Goal: Information Seeking & Learning: Learn about a topic

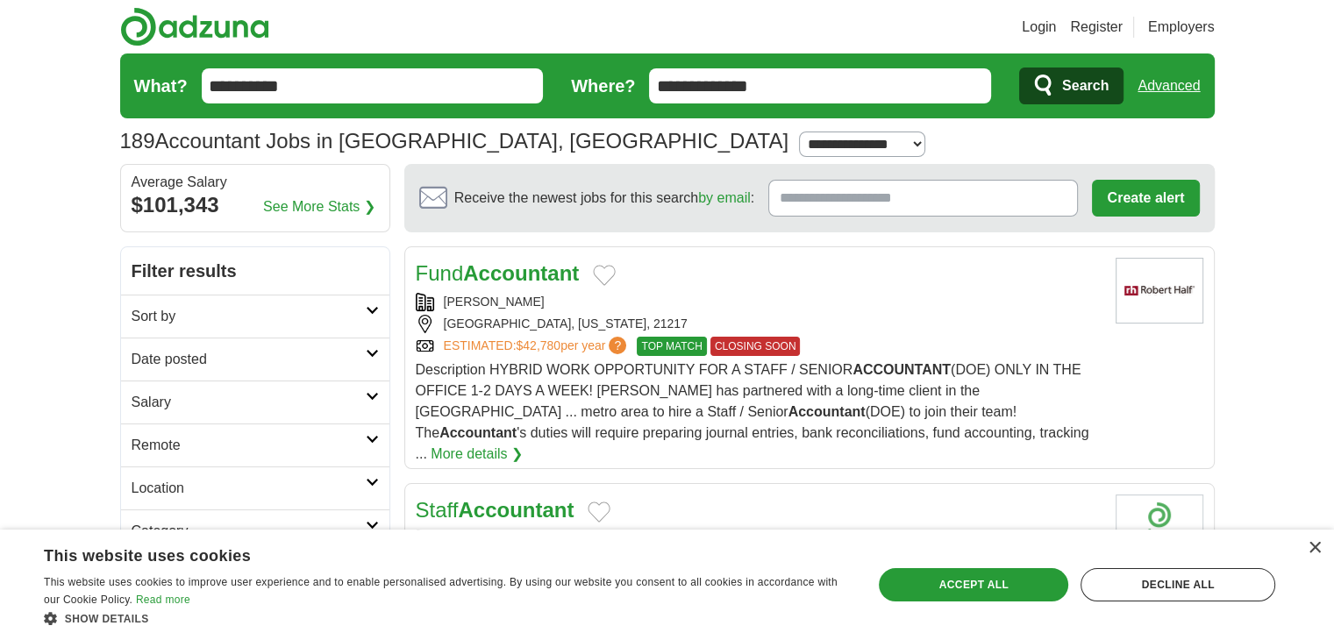
click at [1172, 82] on link "Advanced" at bounding box center [1169, 85] width 62 height 35
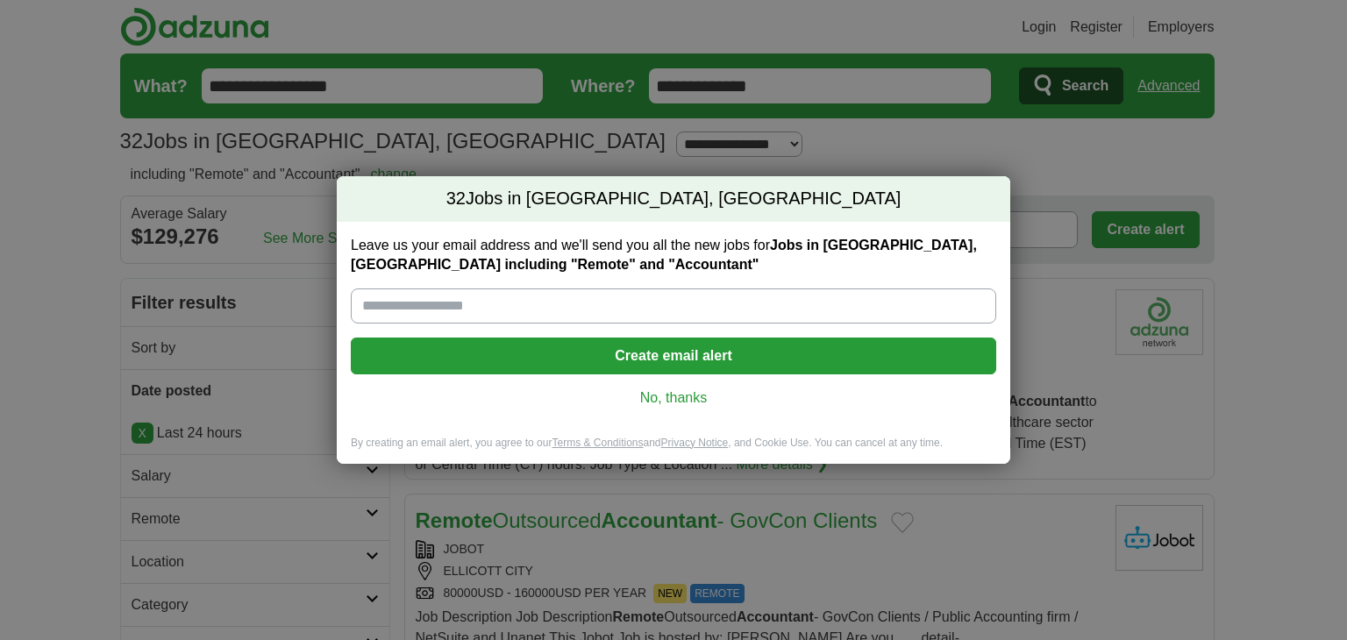
click at [686, 394] on link "No, thanks" at bounding box center [674, 398] width 618 height 19
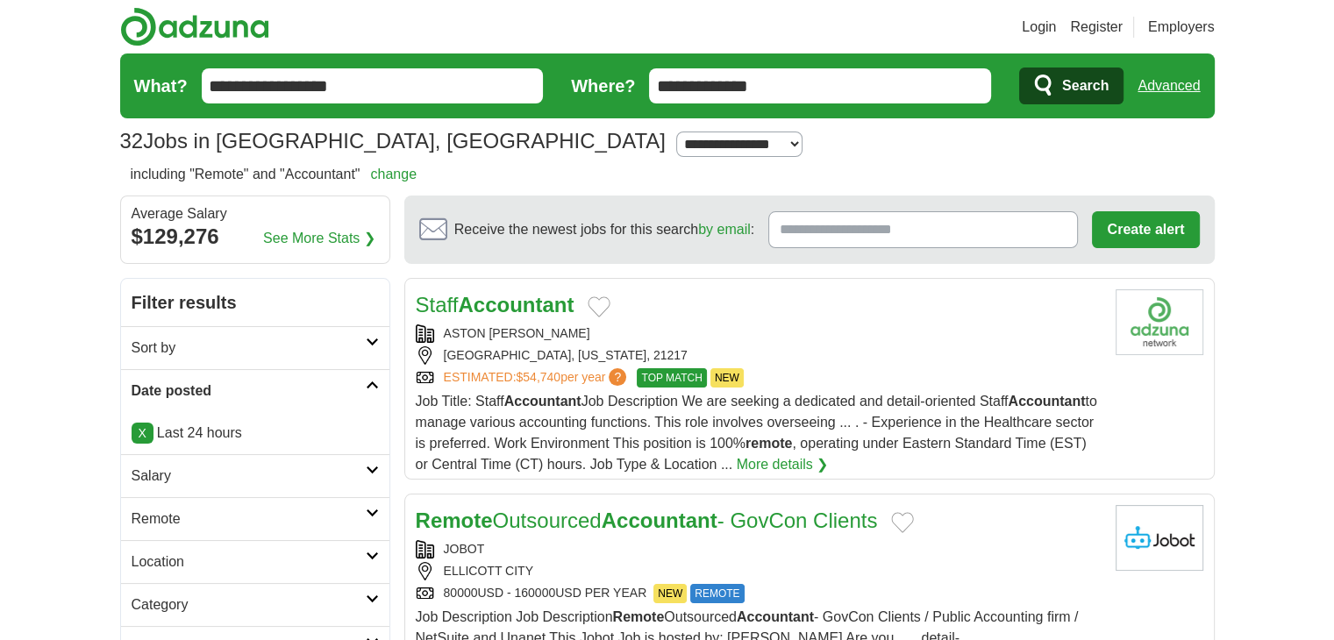
drag, startPoint x: 660, startPoint y: 324, endPoint x: 1302, endPoint y: 343, distance: 642.4
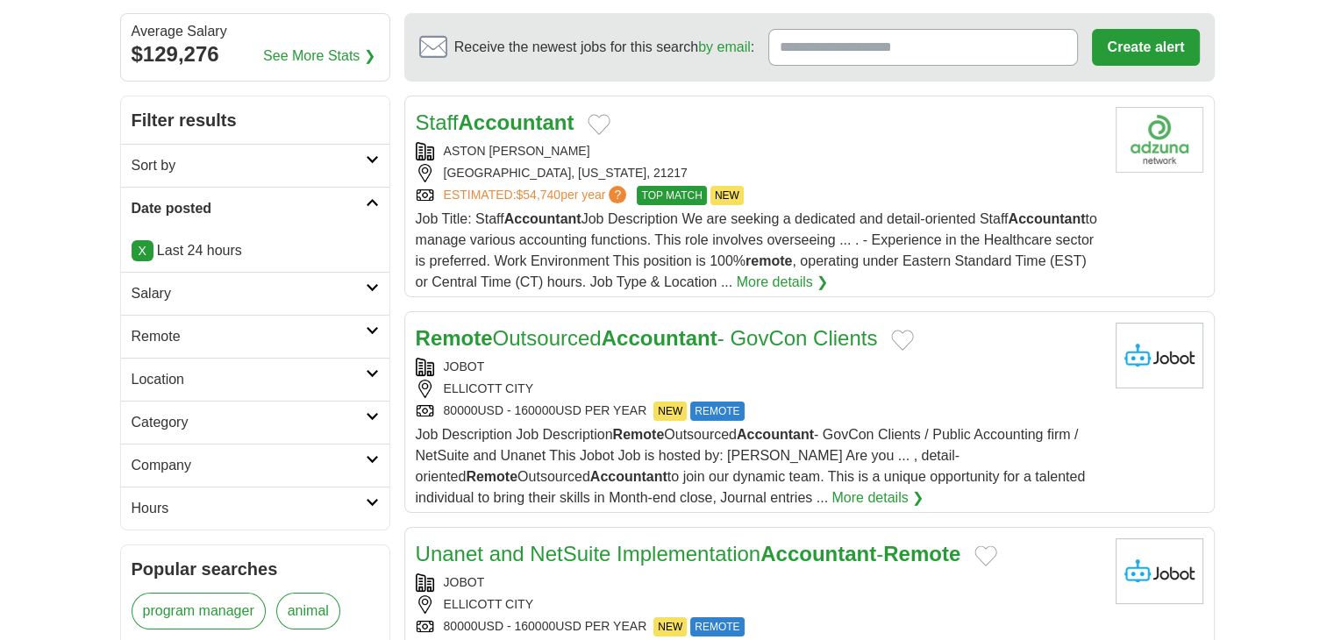
scroll to position [88, 0]
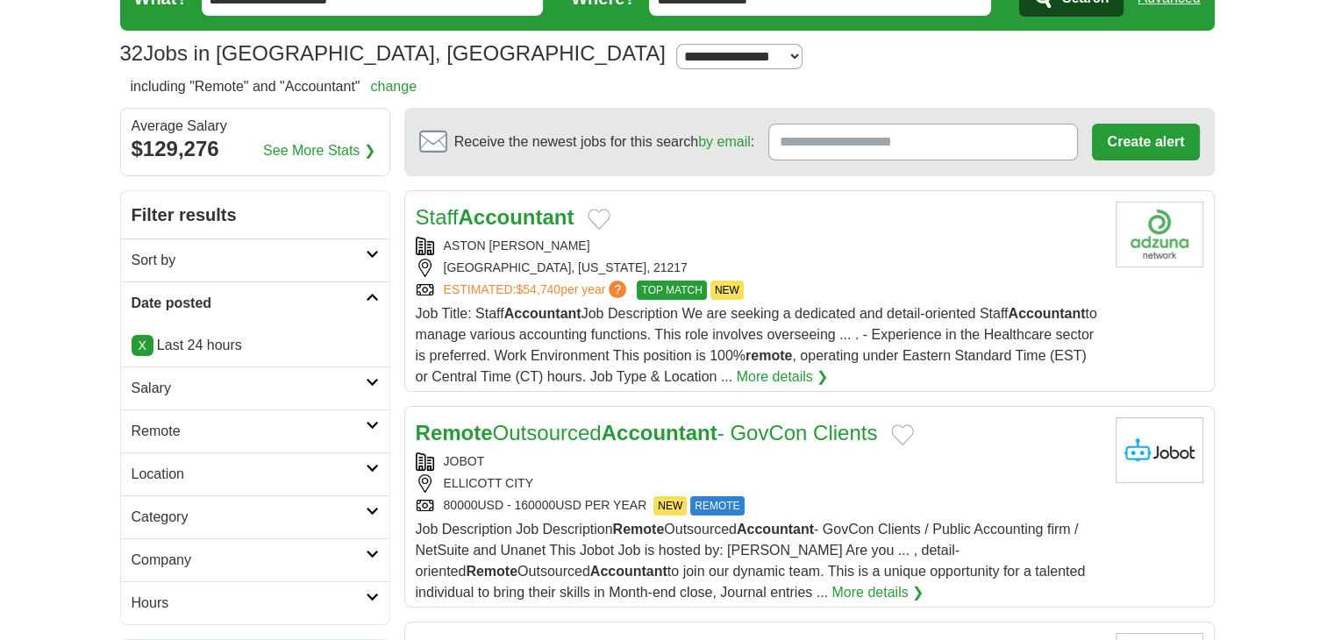
click at [693, 254] on div "ASTON [PERSON_NAME] [GEOGRAPHIC_DATA], [US_STATE], 21217 ESTIMATED: $54,740 per…" at bounding box center [759, 268] width 686 height 63
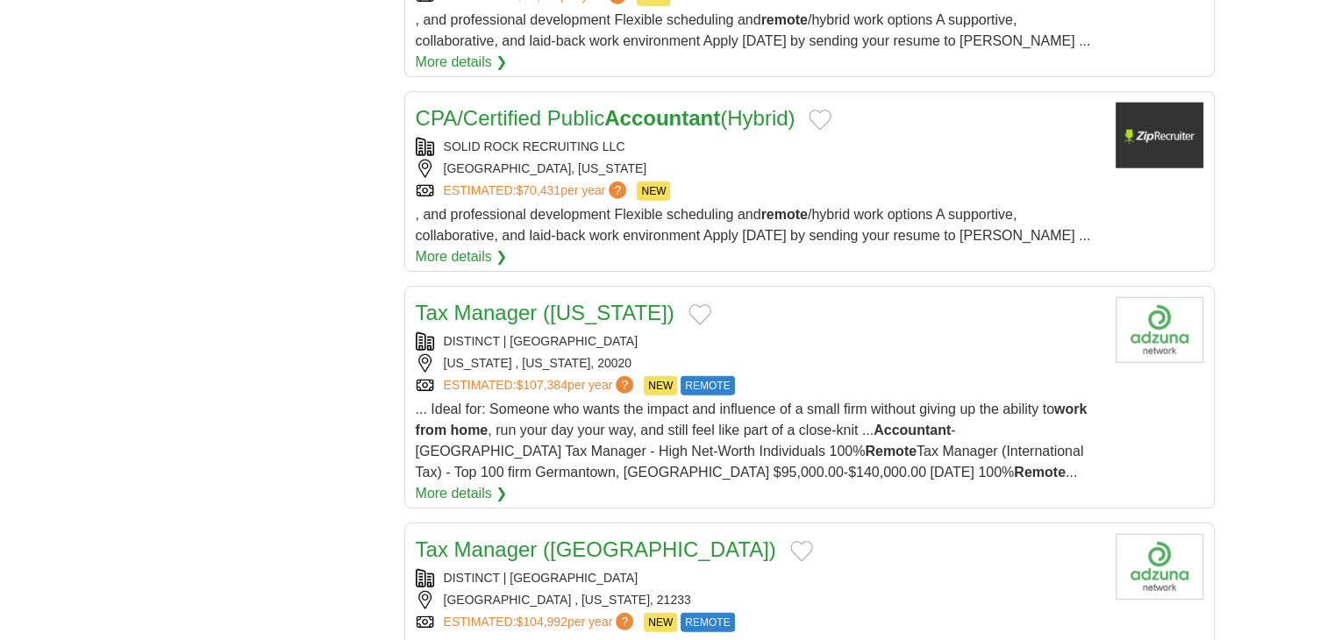
scroll to position [4649, 0]
